Goal: Task Accomplishment & Management: Use online tool/utility

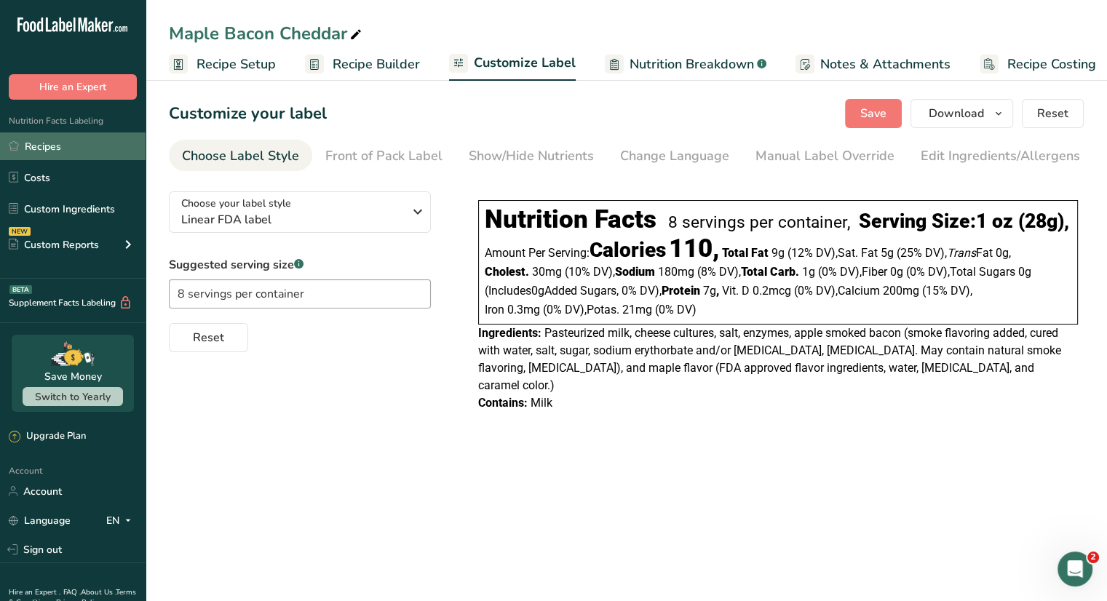
click at [68, 138] on link "Recipes" at bounding box center [73, 146] width 146 height 28
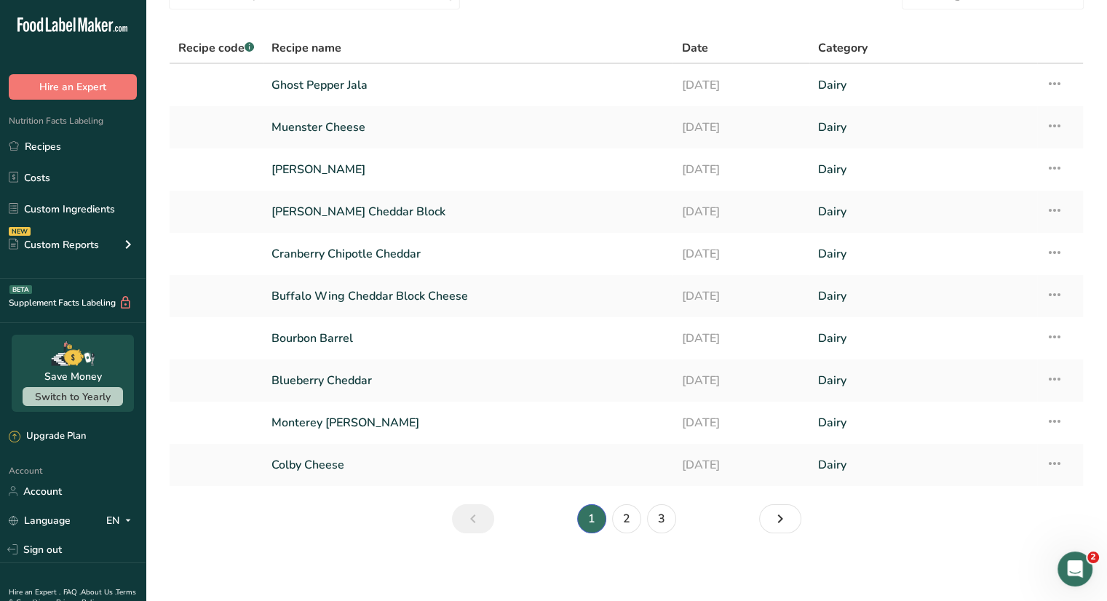
scroll to position [77, 0]
click at [659, 519] on link "3" at bounding box center [661, 517] width 29 height 29
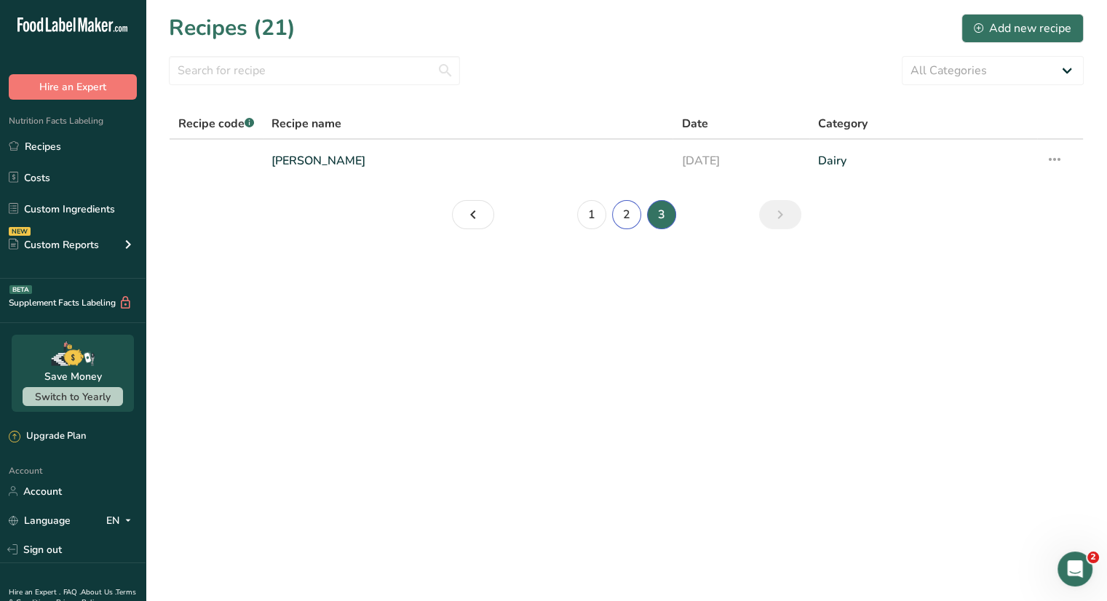
click at [623, 217] on link "2" at bounding box center [626, 214] width 29 height 29
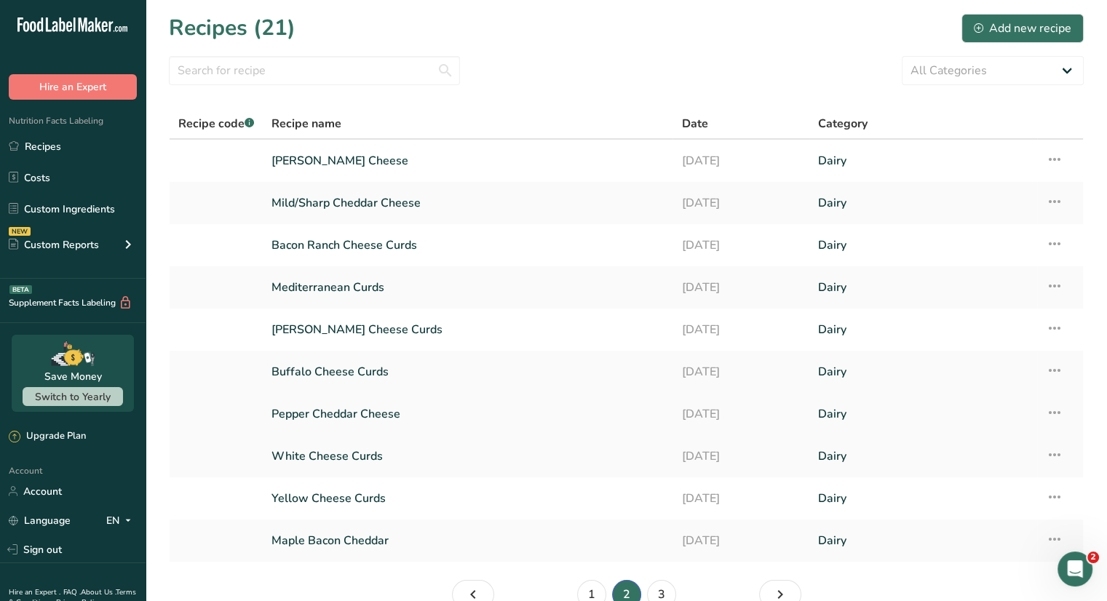
click at [341, 414] on link "Pepper Cheddar Cheese" at bounding box center [467, 414] width 392 height 31
click at [356, 247] on link "Bacon Ranch Cheese Curds" at bounding box center [467, 245] width 392 height 31
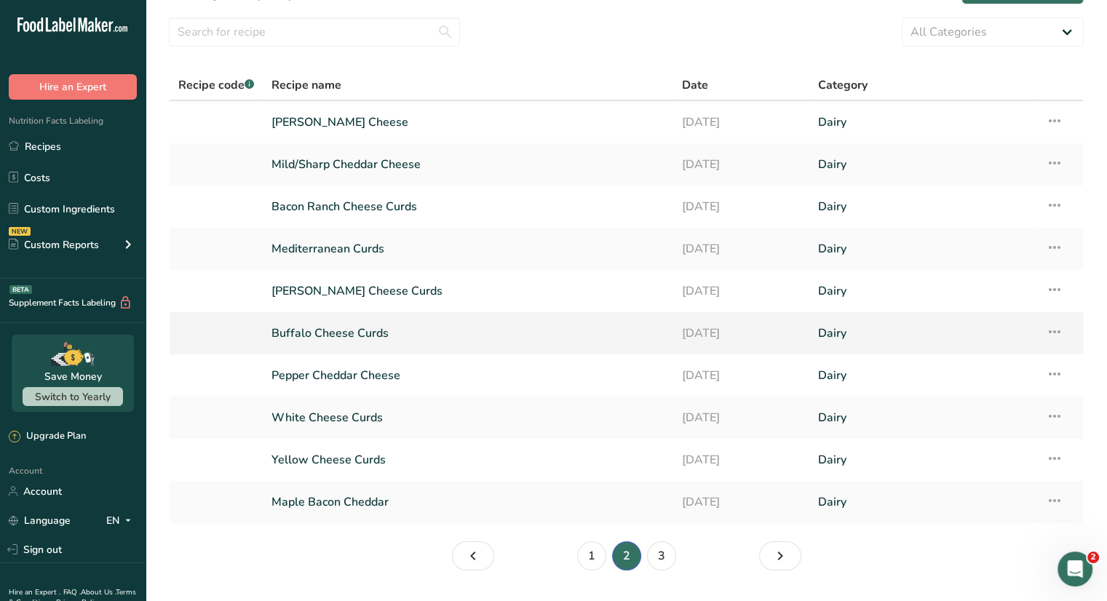
scroll to position [73, 0]
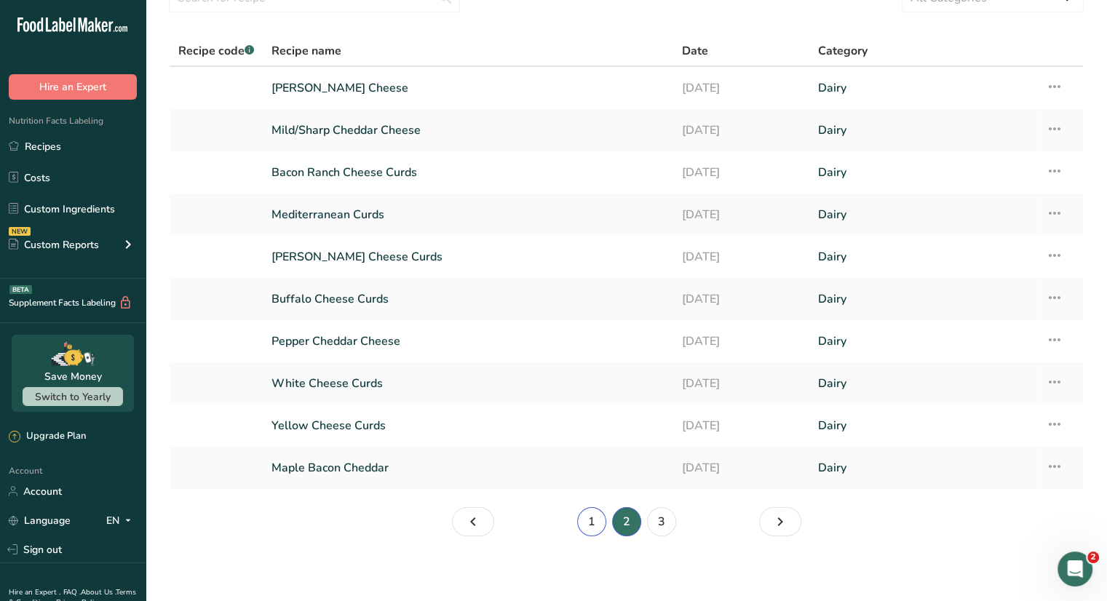
click at [587, 523] on link "1" at bounding box center [591, 521] width 29 height 29
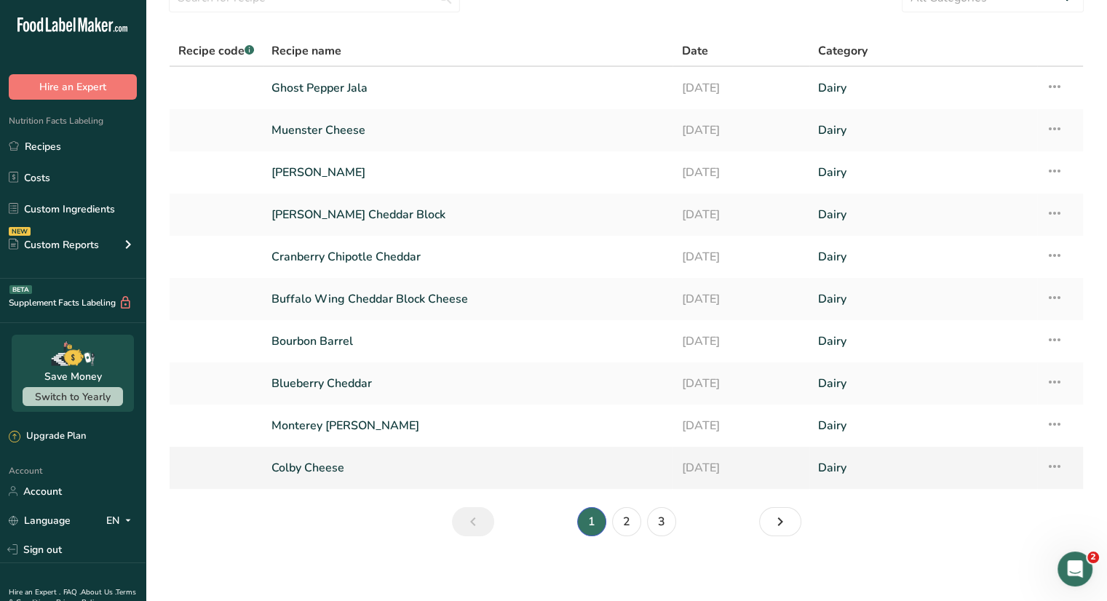
click at [323, 469] on link "Colby Cheese" at bounding box center [467, 468] width 392 height 31
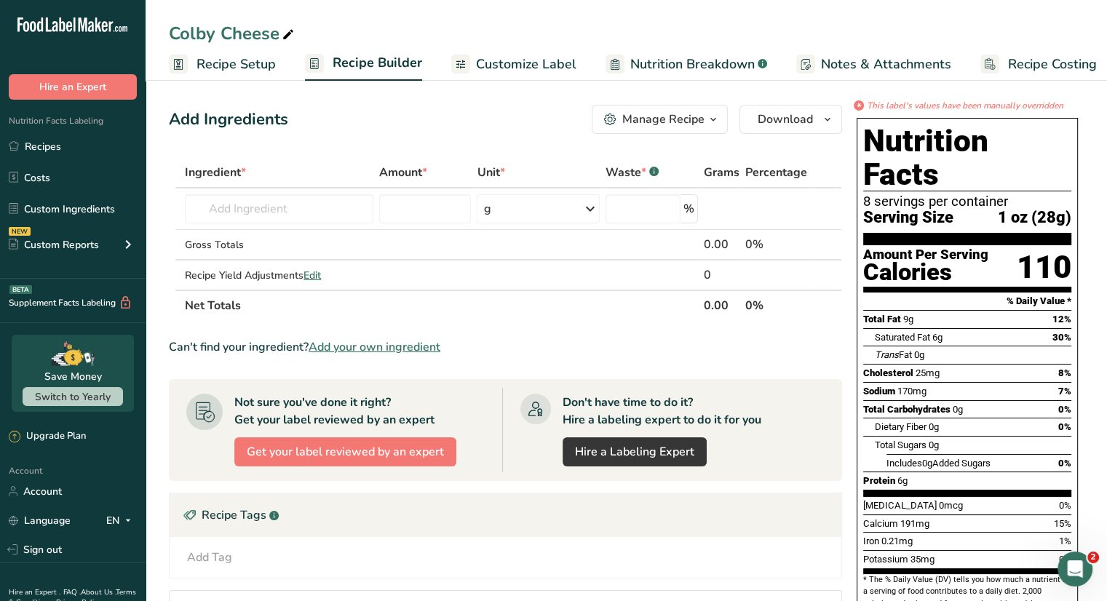
click at [521, 66] on span "Customize Label" at bounding box center [526, 65] width 100 height 20
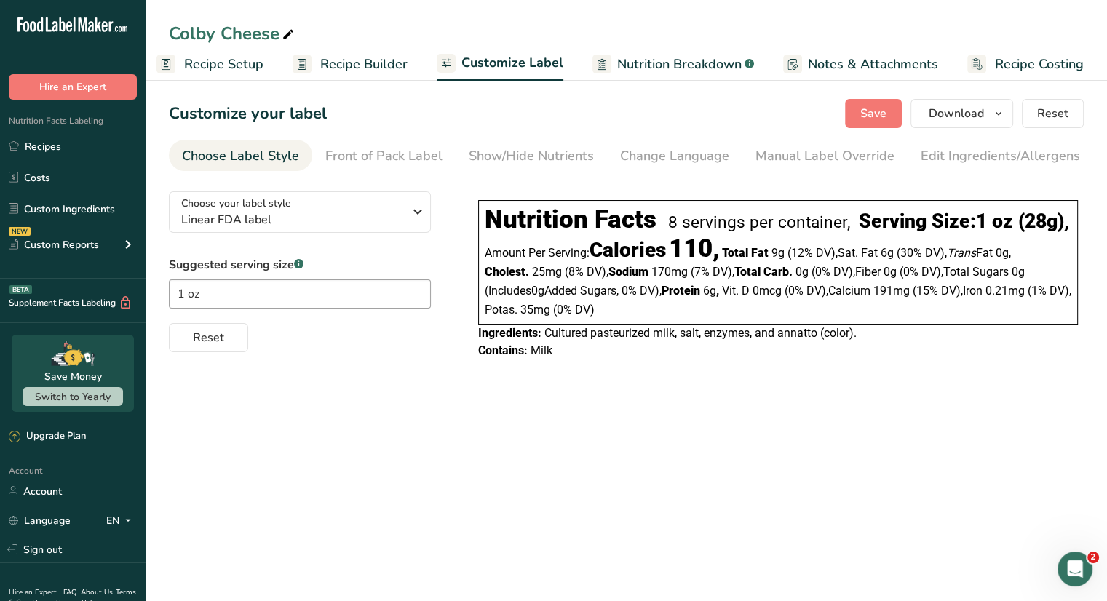
drag, startPoint x: 483, startPoint y: 224, endPoint x: 836, endPoint y: 344, distance: 372.9
click at [838, 325] on div "Nutrition Facts 8 servings per container, Serving Size: 1 oz (28g) , Amount Per…" at bounding box center [778, 262] width 600 height 124
click at [879, 487] on main "Colby Cheese Recipe Setup Recipe Builder Customize Label Nutrition Breakdown .a…" at bounding box center [553, 300] width 1107 height 601
click at [987, 112] on button "Download" at bounding box center [962, 113] width 103 height 29
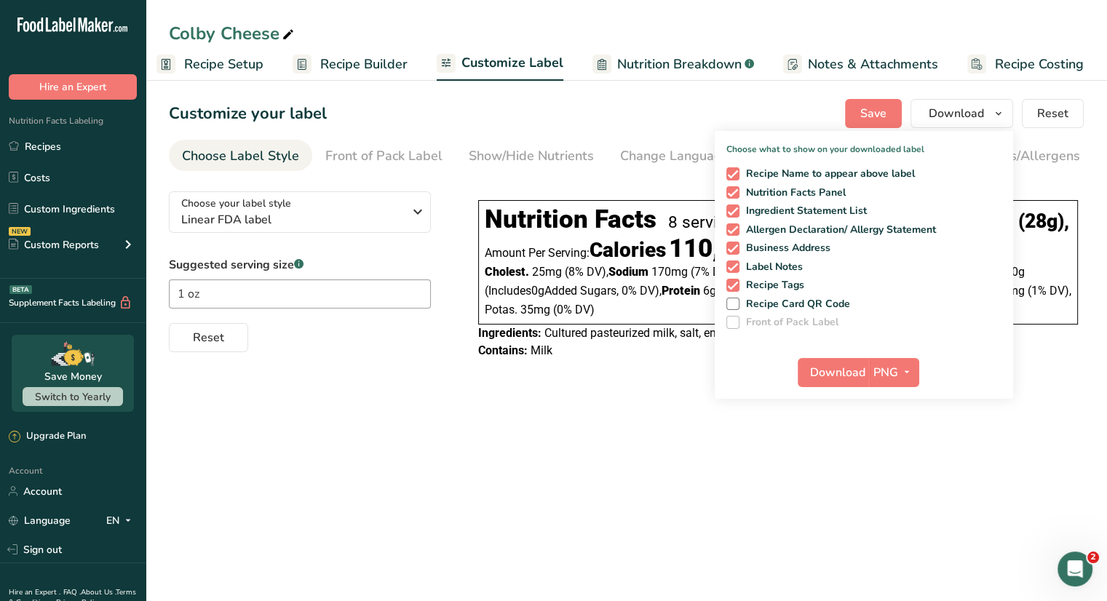
click at [944, 432] on main "Colby Cheese Recipe Setup Recipe Builder Customize Label Nutrition Breakdown .a…" at bounding box center [553, 300] width 1107 height 601
